Goal: Information Seeking & Learning: Learn about a topic

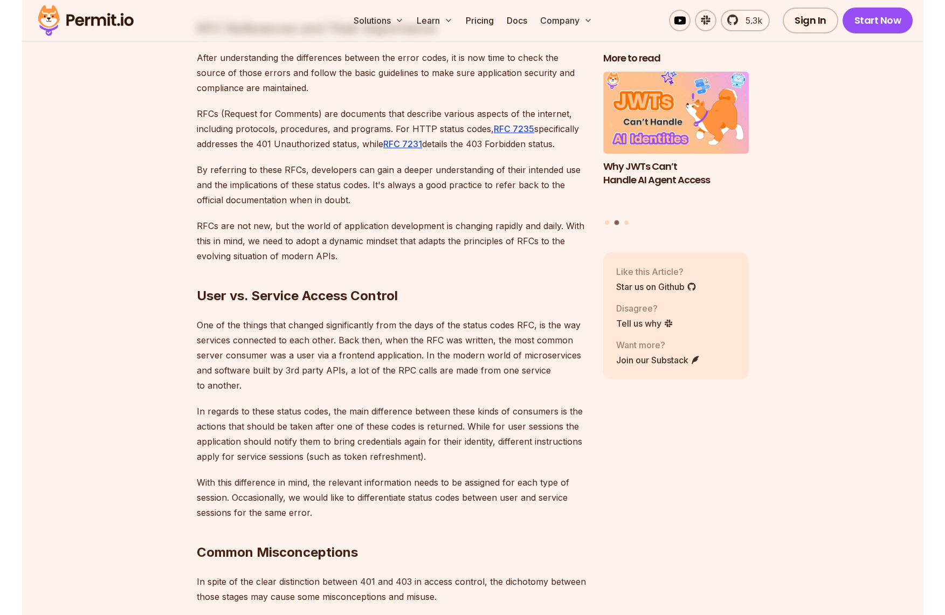
scroll to position [2637, 0]
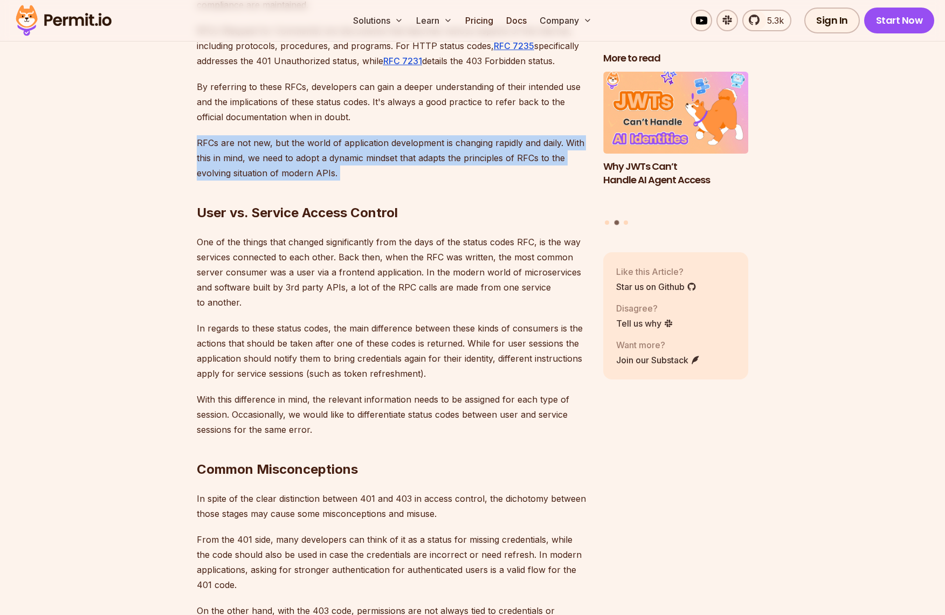
drag, startPoint x: 197, startPoint y: 112, endPoint x: 444, endPoint y: 161, distance: 252.2
click at [444, 161] on div "Introduction Understanding HTTP status codes is crucial when developing website…" at bounding box center [391, 82] width 389 height 3999
click at [444, 161] on h2 "User vs. Service Access Control" at bounding box center [391, 191] width 389 height 60
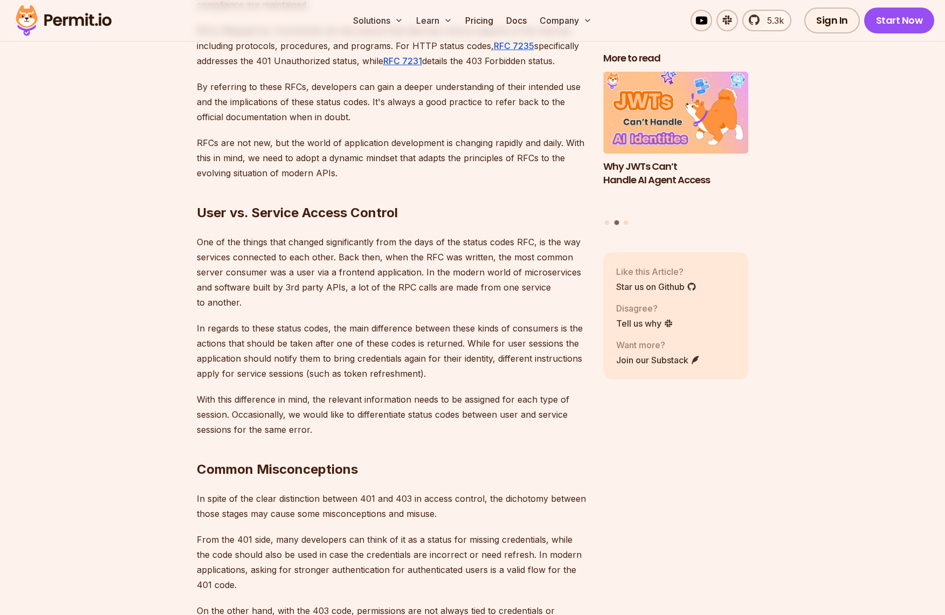
scroll to position [2589, 0]
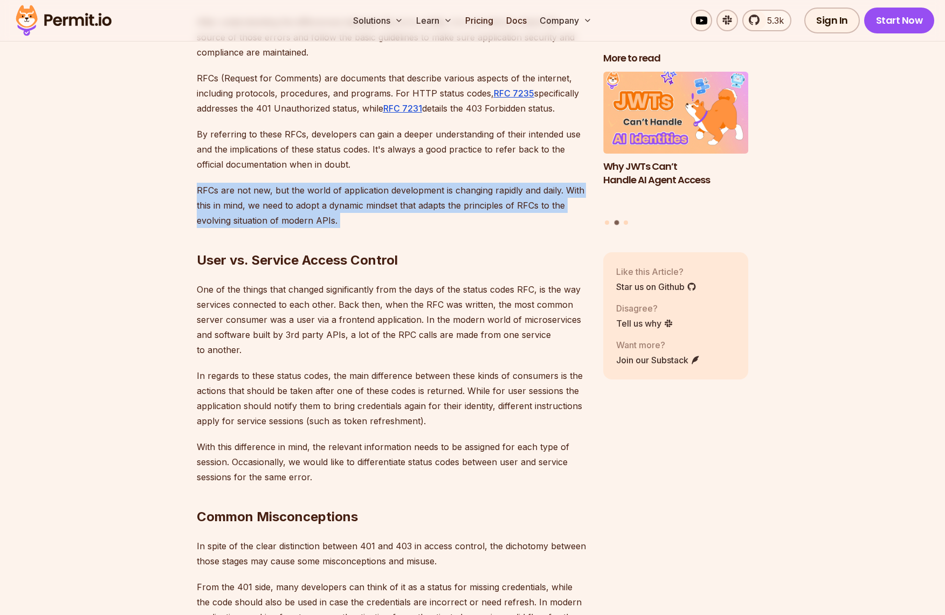
drag, startPoint x: 345, startPoint y: 195, endPoint x: 196, endPoint y: 160, distance: 153.0
click at [197, 160] on div "Introduction Understanding HTTP status codes is crucial when developing website…" at bounding box center [391, 130] width 389 height 3999
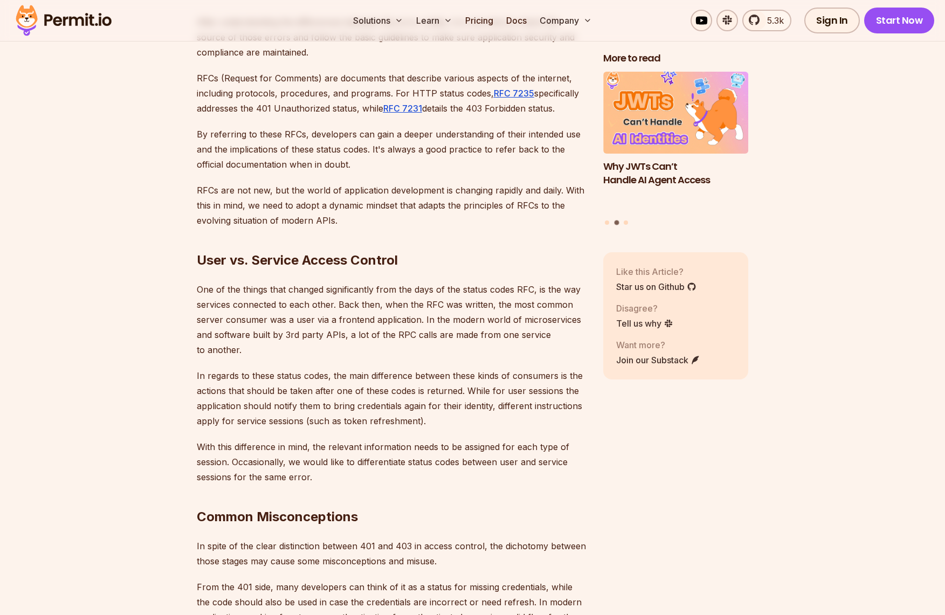
click at [197, 183] on p "RFCs are not new, but the world of application development is changing rapidly …" at bounding box center [391, 205] width 389 height 45
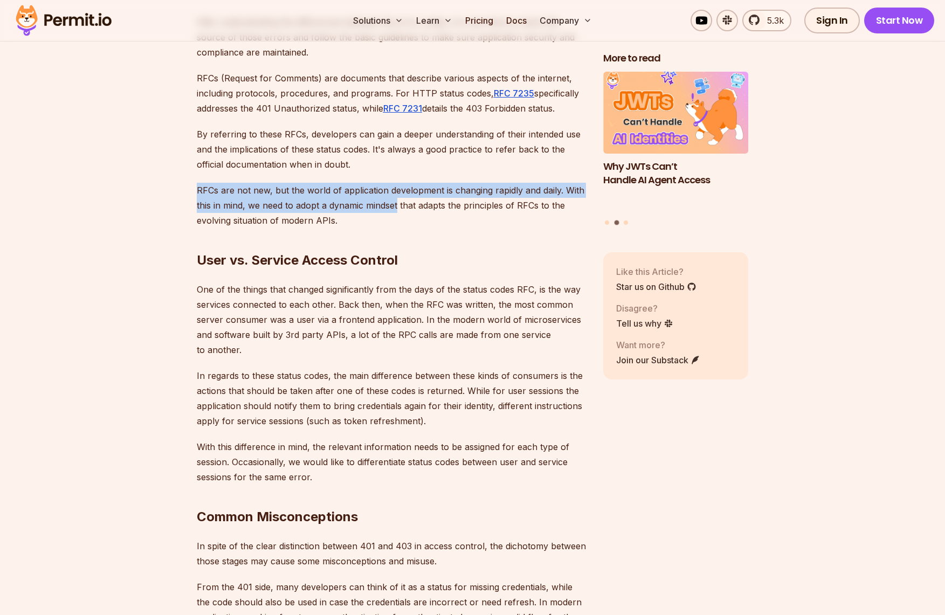
drag, startPoint x: 196, startPoint y: 159, endPoint x: 374, endPoint y: 182, distance: 179.5
click at [375, 183] on p "RFCs are not new, but the world of application development is changing rapidly …" at bounding box center [391, 205] width 389 height 45
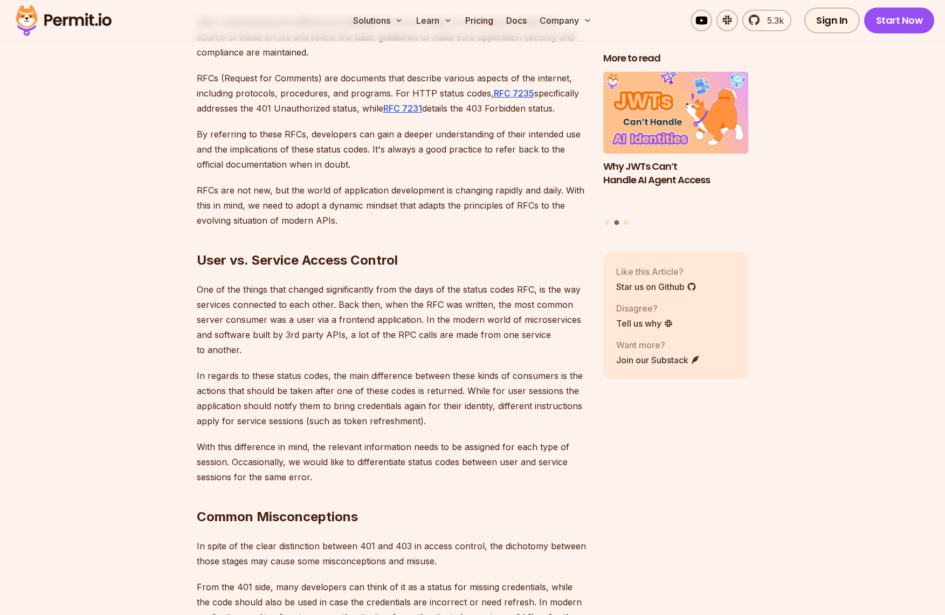
click at [337, 209] on h2 "User vs. Service Access Control" at bounding box center [391, 239] width 389 height 60
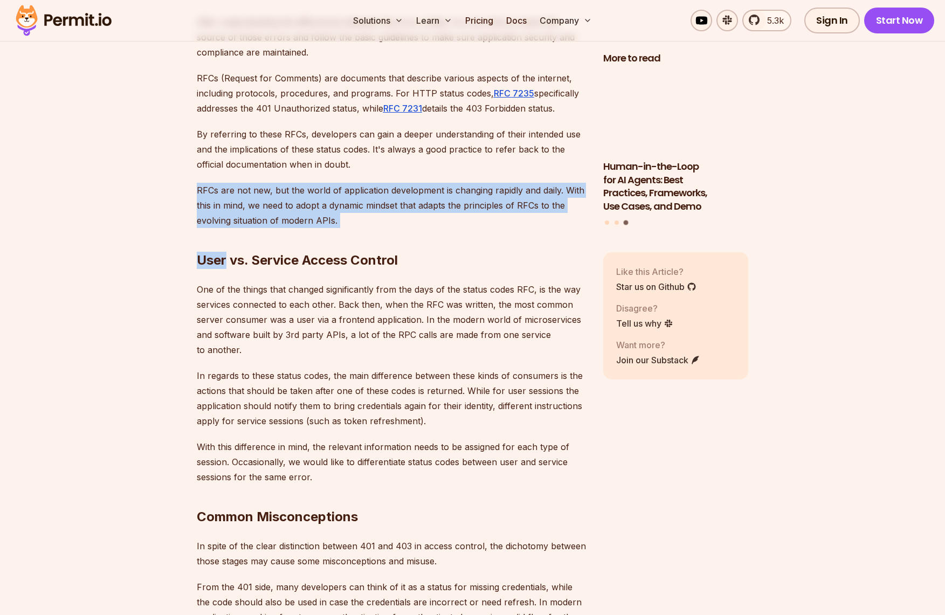
drag, startPoint x: 337, startPoint y: 194, endPoint x: 197, endPoint y: 158, distance: 144.3
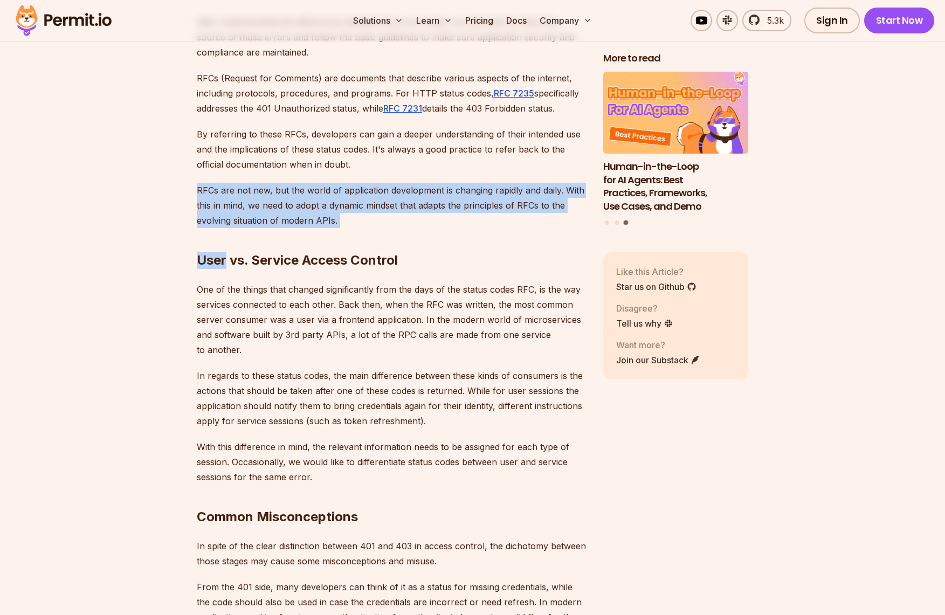
click at [197, 158] on div "Introduction Understanding HTTP status codes is crucial when developing website…" at bounding box center [391, 130] width 389 height 3999
click at [197, 183] on p "RFCs are not new, but the world of application development is changing rapidly …" at bounding box center [391, 205] width 389 height 45
